Goal: Transaction & Acquisition: Purchase product/service

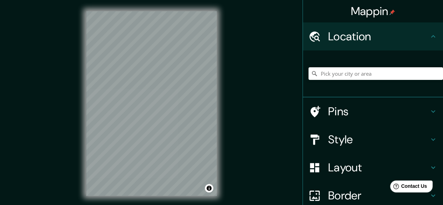
click at [257, 96] on div "Mappin Location Pins Style Layout Border Choose a border. Hint : you can make l…" at bounding box center [221, 109] width 443 height 218
click at [351, 194] on h4 "Border" at bounding box center [378, 195] width 101 height 14
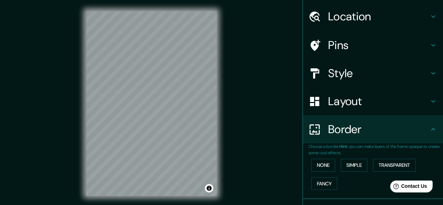
scroll to position [35, 0]
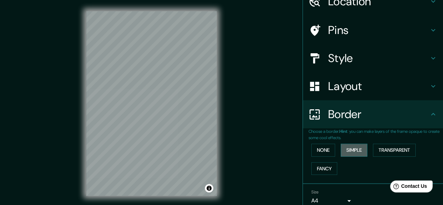
click at [348, 146] on button "Simple" at bounding box center [354, 150] width 27 height 13
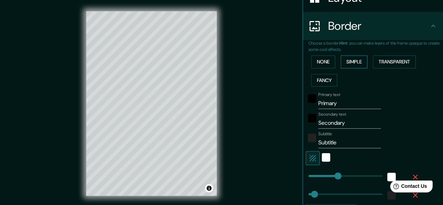
scroll to position [140, 0]
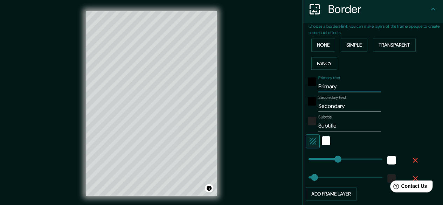
drag, startPoint x: 336, startPoint y: 88, endPoint x: 300, endPoint y: 86, distance: 36.1
click at [306, 86] on div "Primary text Primary" at bounding box center [363, 83] width 115 height 17
type input "L"
type input "149"
type input "30"
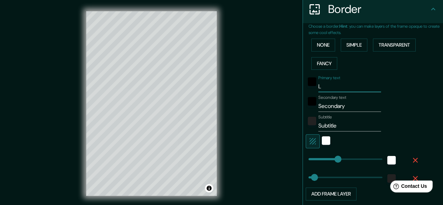
type input "LO"
type input "149"
type input "30"
type input "LOS"
type input "149"
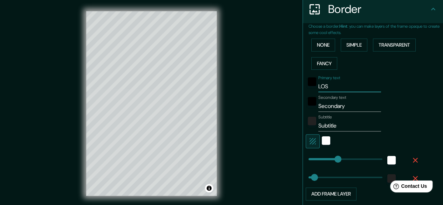
type input "30"
type input "LOS"
type input "149"
type input "30"
type input "LOS AN"
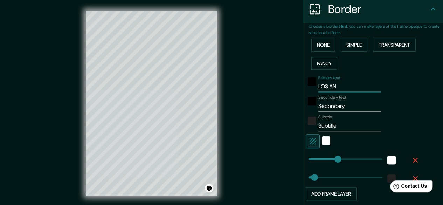
type input "149"
type input "30"
type input "LOS ANF"
type input "149"
type input "30"
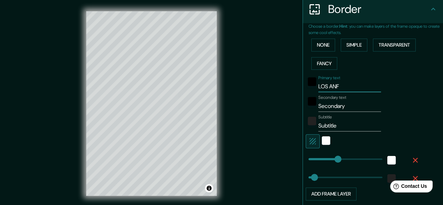
type input "LOS AN"
type input "149"
type input "30"
type input "LOS ANG"
type input "149"
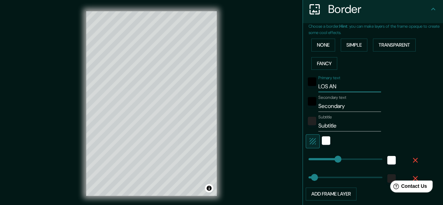
type input "30"
type input "LOS [DEMOGRAPHIC_DATA]"
type input "149"
type input "30"
type input "LOS ANGEL"
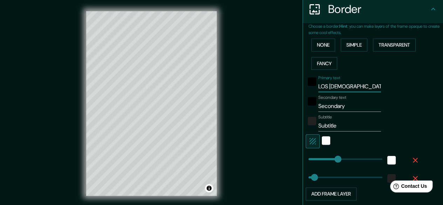
type input "149"
type input "30"
type input "LOS ANGELE"
type input "149"
type input "30"
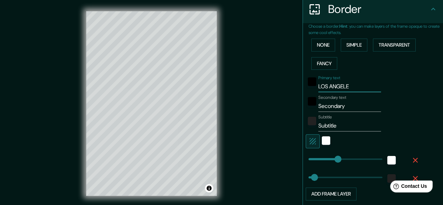
type input "[GEOGRAPHIC_DATA]"
type input "149"
type input "30"
type input "[GEOGRAPHIC_DATA]"
click at [340, 119] on div "Subtitle Subtitle" at bounding box center [349, 123] width 63 height 17
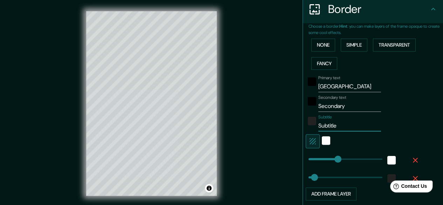
click at [338, 121] on input "Subtitle" at bounding box center [349, 125] width 63 height 11
drag, startPoint x: 343, startPoint y: 109, endPoint x: 277, endPoint y: 109, distance: 65.5
click at [277, 109] on div "Mappin Location Pins Style Layout Border Choose a border. Hint : you can make l…" at bounding box center [221, 109] width 443 height 218
type input "M"
type input "149"
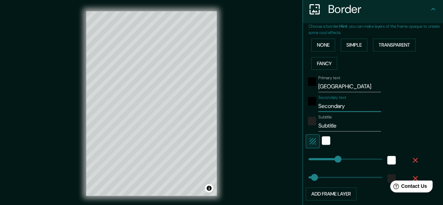
type input "30"
type input "MA"
type input "149"
type input "30"
type input "MAY"
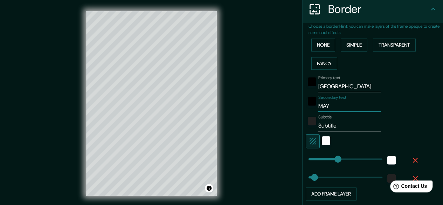
type input "149"
type input "30"
type input "MAYO"
type input "149"
type input "30"
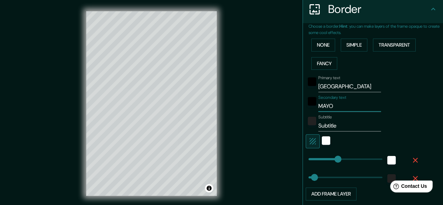
type input "MAYO"
type input "149"
type input "30"
type input "MAYO 2"
type input "149"
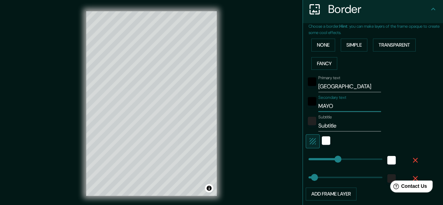
type input "30"
type input "MAYO 20"
type input "149"
type input "30"
type input "MAYO 202"
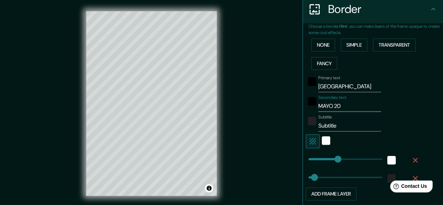
type input "149"
type input "30"
type input "MAYO 2024"
type input "149"
type input "30"
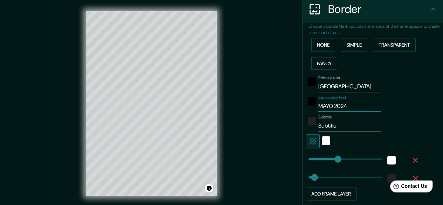
type input "149"
type input "MAYO 2024"
drag, startPoint x: 339, startPoint y: 126, endPoint x: 305, endPoint y: 123, distance: 34.2
click at [306, 123] on div "Subtitle Subtitle" at bounding box center [363, 123] width 115 height 17
type input "149"
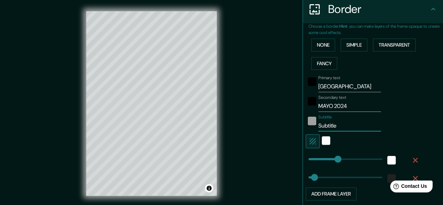
type input "30"
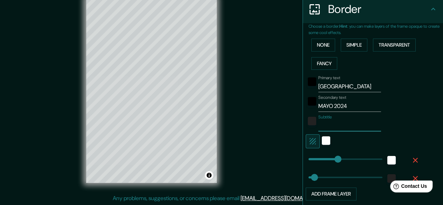
type input "149"
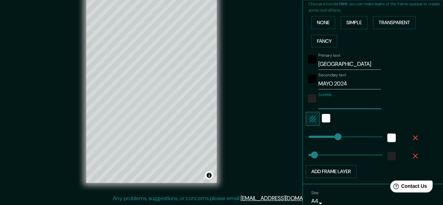
scroll to position [193, 0]
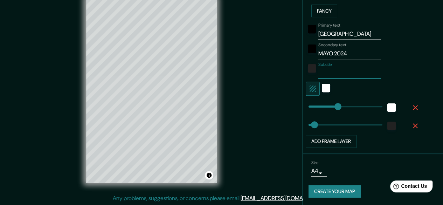
click at [344, 189] on button "Create your map" at bounding box center [335, 191] width 52 height 13
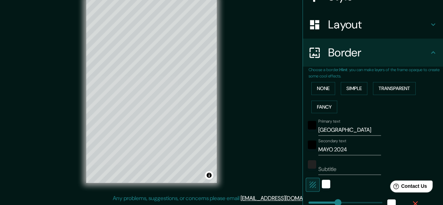
scroll to position [88, 0]
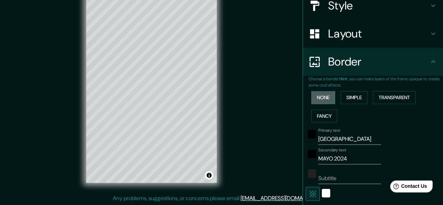
click at [318, 99] on button "None" at bounding box center [323, 97] width 24 height 13
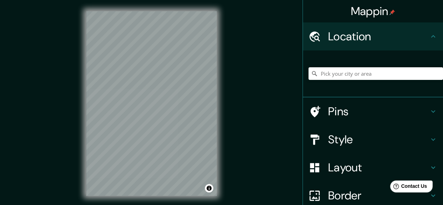
click at [353, 143] on h4 "Style" at bounding box center [378, 139] width 101 height 14
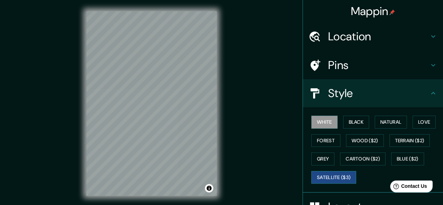
click at [330, 171] on button "Satellite ($3)" at bounding box center [333, 177] width 45 height 13
click at [362, 96] on h4 "Style" at bounding box center [378, 93] width 101 height 14
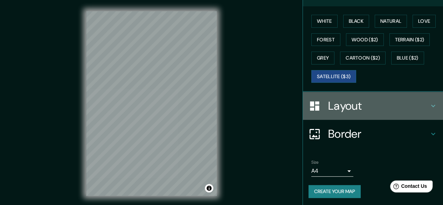
click at [350, 111] on h4 "Layout" at bounding box center [378, 106] width 101 height 14
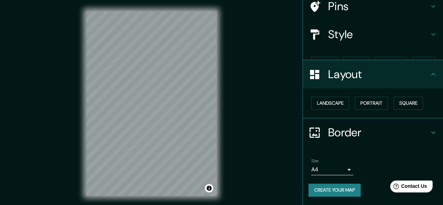
scroll to position [46, 0]
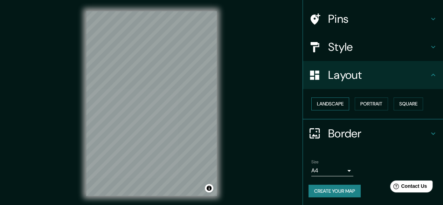
click at [343, 105] on button "Landscape" at bounding box center [330, 103] width 38 height 13
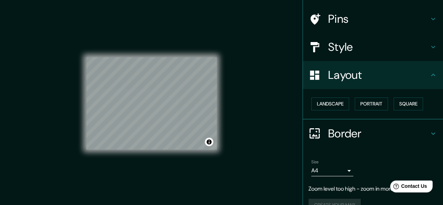
click at [82, 95] on div "© Mapbox © OpenStreetMap Improve this map © Maxar" at bounding box center [151, 103] width 153 height 207
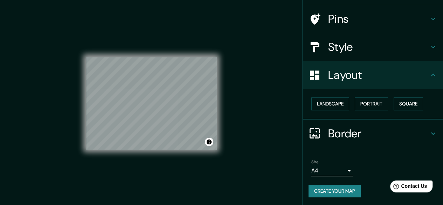
click at [340, 52] on h4 "Style" at bounding box center [378, 47] width 101 height 14
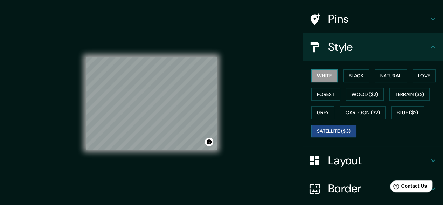
click at [324, 79] on button "White" at bounding box center [324, 75] width 26 height 13
click at [319, 75] on button "White" at bounding box center [324, 75] width 26 height 13
click at [329, 131] on button "Satellite ($3)" at bounding box center [333, 131] width 45 height 13
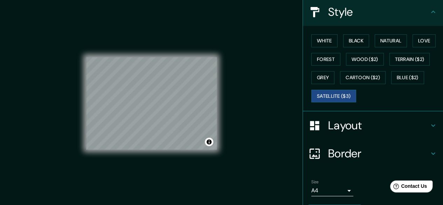
scroll to position [101, 0]
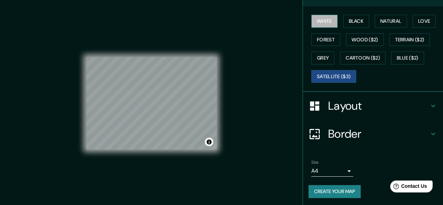
click at [323, 23] on button "White" at bounding box center [324, 21] width 26 height 13
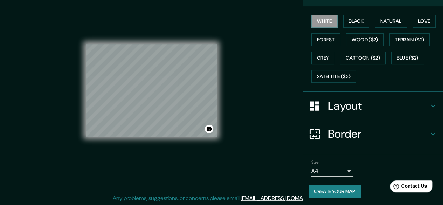
click at [343, 134] on h4 "Border" at bounding box center [378, 134] width 101 height 14
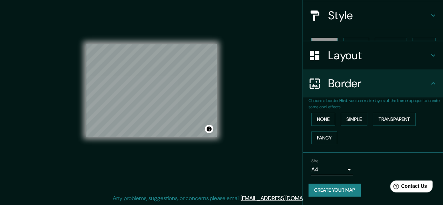
scroll to position [65, 0]
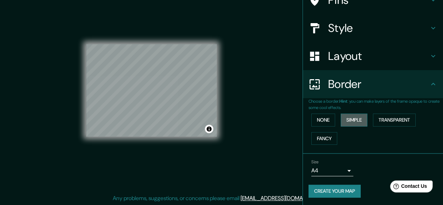
click at [348, 121] on button "Simple" at bounding box center [354, 119] width 27 height 13
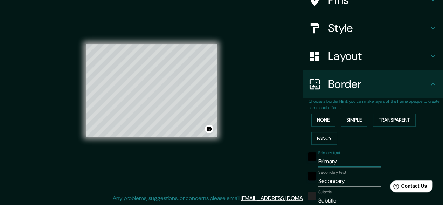
drag, startPoint x: 339, startPoint y: 164, endPoint x: 254, endPoint y: 159, distance: 84.9
click at [254, 159] on div "Mappin Location Pins Style Layout Border Choose a border. Hint : you can make l…" at bounding box center [221, 96] width 443 height 218
type input "R"
type input "149"
type input "30"
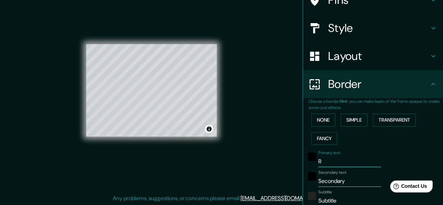
type input "RO"
type input "149"
type input "30"
type input "ROM"
type input "149"
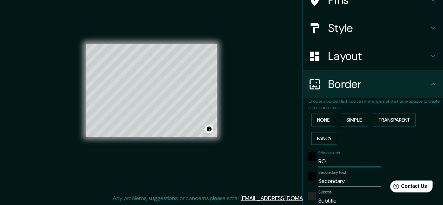
type input "30"
type input "ROMA"
type input "149"
type input "30"
type input "ROMA"
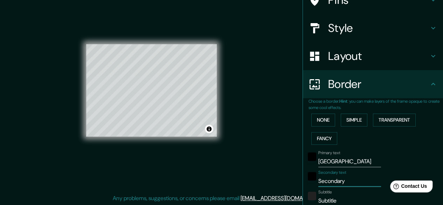
drag, startPoint x: 351, startPoint y: 178, endPoint x: 312, endPoint y: 177, distance: 38.5
click at [312, 177] on div "Secondary text Secondary" at bounding box center [363, 178] width 115 height 17
type input "M"
type input "149"
type input "30"
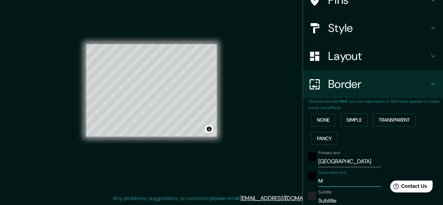
type input "MA"
type input "149"
type input "30"
type input "MAY"
type input "149"
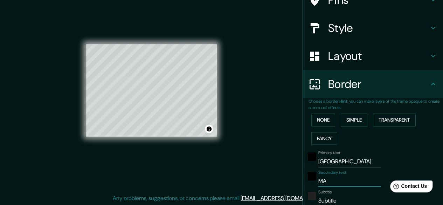
type input "30"
type input "MAYO"
type input "149"
type input "30"
type input "MAYO"
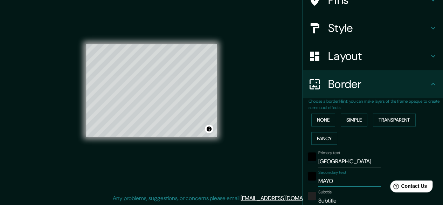
type input "149"
type input "30"
type input "MAYO 2"
type input "149"
type input "30"
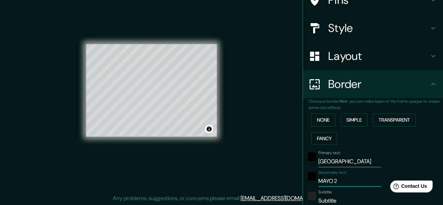
type input "MAYO 20"
type input "149"
type input "30"
type input "MAYO 202"
type input "149"
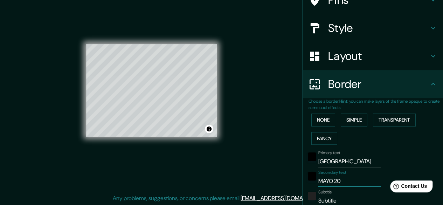
type input "30"
type input "MAYO 2025"
type input "149"
type input "30"
type input "MAYO 2025"
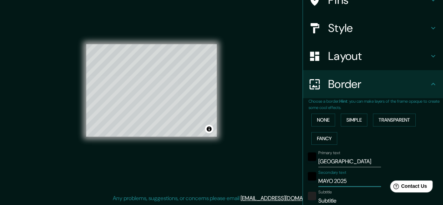
click at [390, 157] on div "Primary text ROMA" at bounding box center [363, 158] width 115 height 17
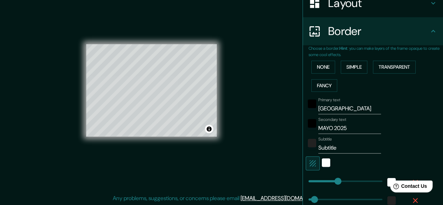
scroll to position [135, 0]
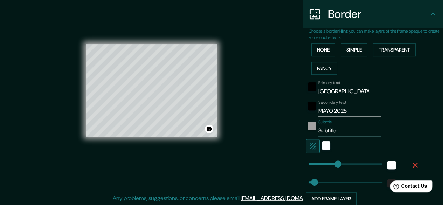
drag, startPoint x: 346, startPoint y: 130, endPoint x: 302, endPoint y: 126, distance: 43.9
click at [306, 126] on div "Subtitle Subtitle" at bounding box center [363, 127] width 115 height 17
type input "149"
type input "30"
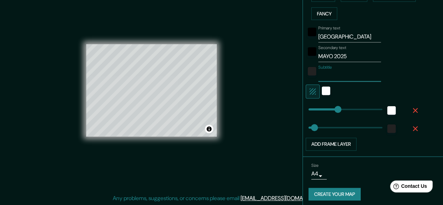
scroll to position [193, 0]
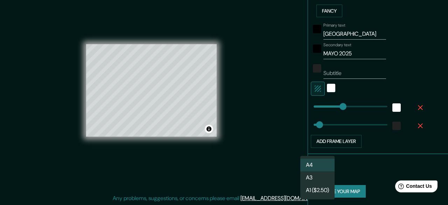
click at [314, 168] on body "Mappin Location Pins Style Layout Border Choose a border. Hint : you can make l…" at bounding box center [224, 89] width 448 height 205
click at [317, 174] on li "A3" at bounding box center [317, 177] width 34 height 13
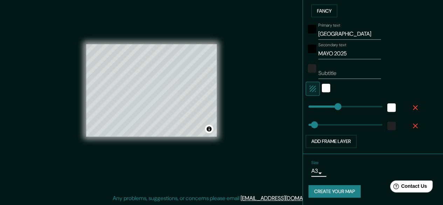
click at [350, 169] on div "Size A3 single" at bounding box center [373, 168] width 129 height 22
click at [340, 191] on button "Create your map" at bounding box center [335, 191] width 52 height 13
